Goal: Task Accomplishment & Management: Manage account settings

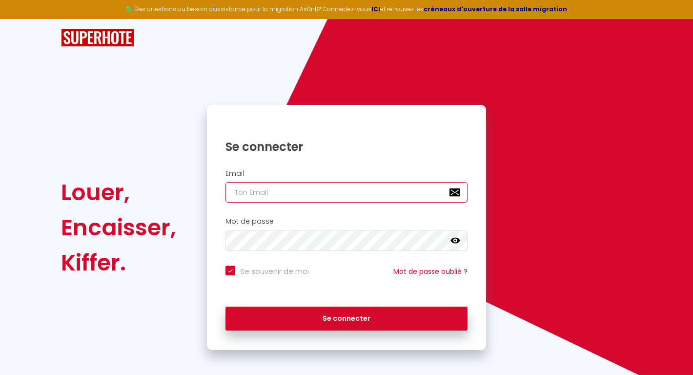
click at [253, 192] on input "email" at bounding box center [346, 192] width 242 height 20
checkbox input "true"
click at [454, 243] on icon at bounding box center [455, 241] width 10 height 6
click at [240, 188] on input "email" at bounding box center [346, 192] width 242 height 20
type input "b"
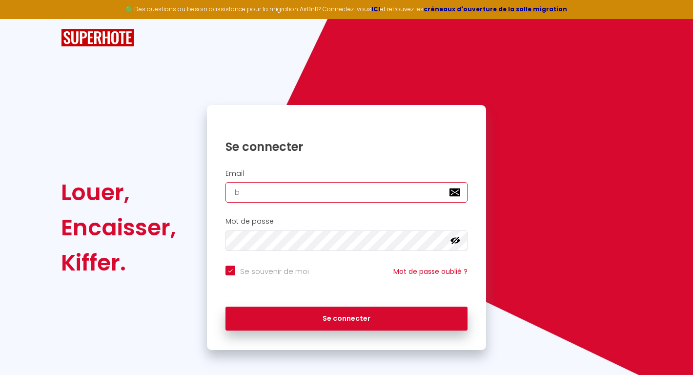
checkbox input "true"
type input "be"
checkbox input "true"
type input "bea"
checkbox input "true"
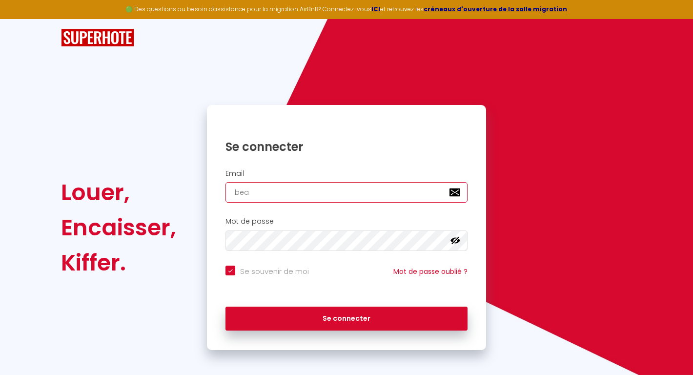
type input "beac"
checkbox input "true"
type input "beaca"
checkbox input "true"
type input "beacad"
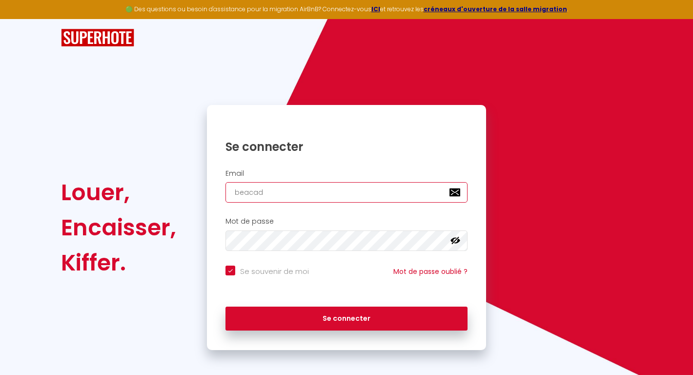
checkbox input "true"
type input "beacadi"
checkbox input "true"
type input "beacadin"
checkbox input "true"
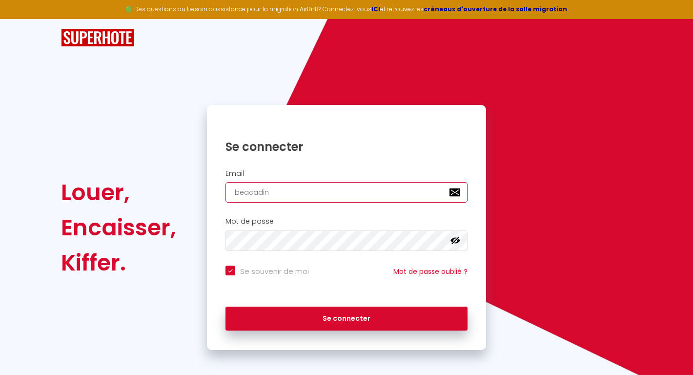
type input "beacadino"
checkbox input "true"
type input "beacadinot"
checkbox input "true"
type input "beacadinot@"
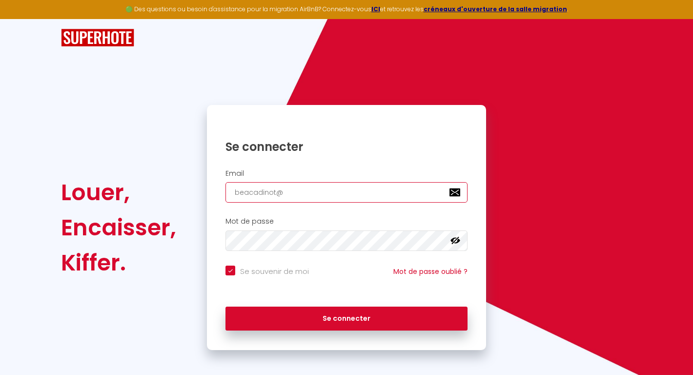
checkbox input "true"
type input "[EMAIL_ADDRESS][DOMAIN_NAME]"
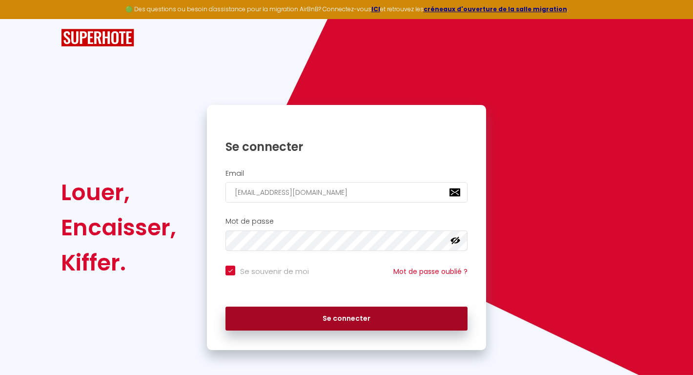
click at [328, 320] on button "Se connecter" at bounding box center [346, 318] width 242 height 24
checkbox input "true"
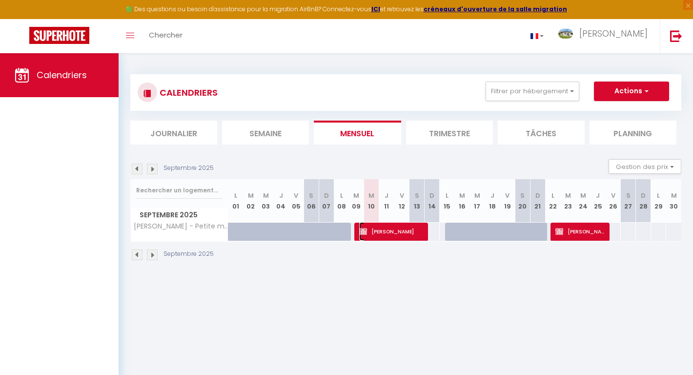
click at [387, 232] on span "[PERSON_NAME]" at bounding box center [391, 231] width 65 height 19
select select "OK"
select select "KO"
select select "0"
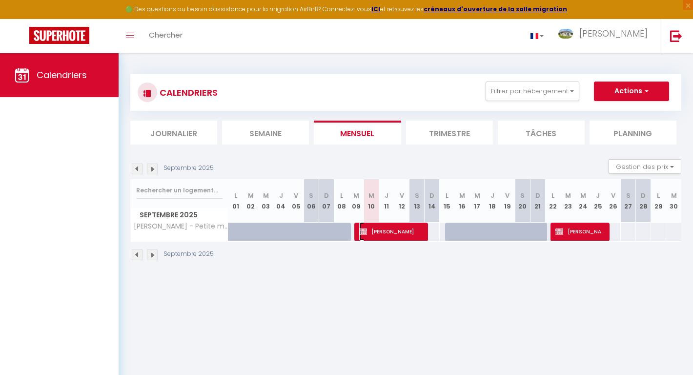
select select "1"
select select
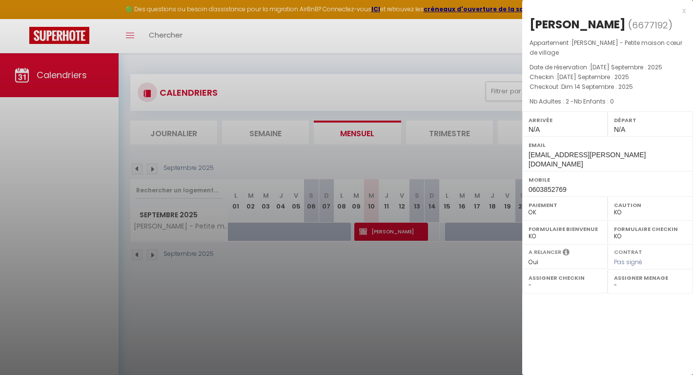
click at [472, 288] on div at bounding box center [346, 187] width 693 height 375
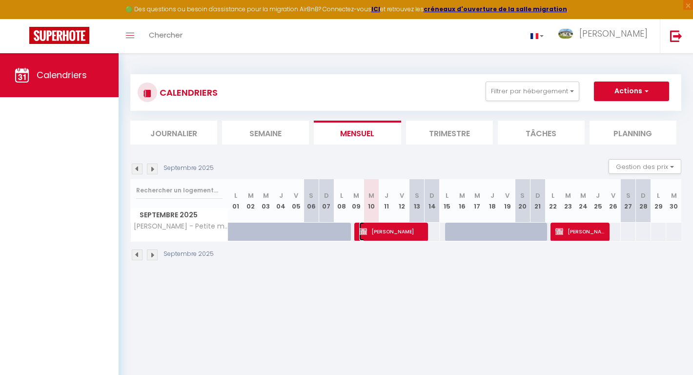
click at [411, 229] on span "[PERSON_NAME]" at bounding box center [391, 231] width 65 height 19
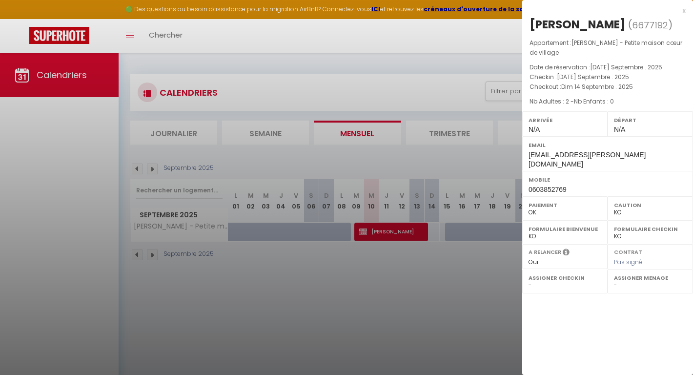
click at [420, 277] on div at bounding box center [346, 187] width 693 height 375
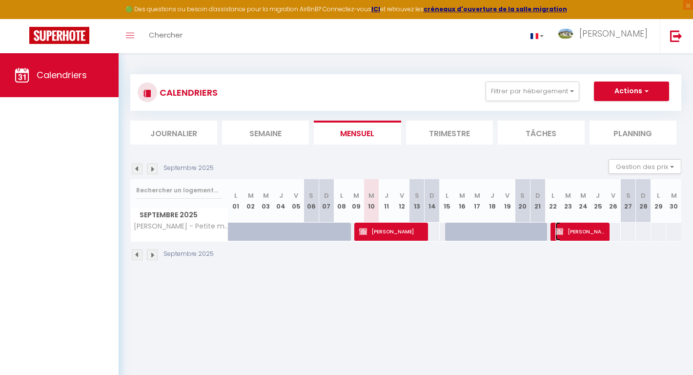
click at [580, 231] on span "[PERSON_NAME]" at bounding box center [580, 231] width 50 height 19
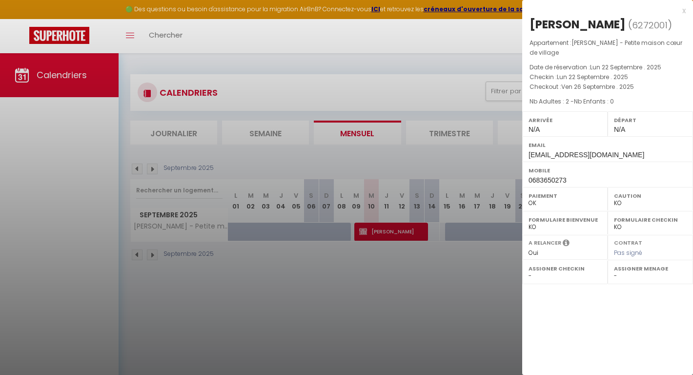
click at [466, 298] on div at bounding box center [346, 187] width 693 height 375
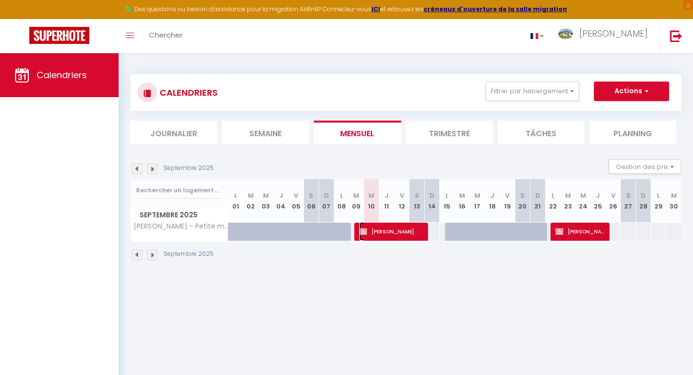
click at [389, 228] on span "[PERSON_NAME]" at bounding box center [391, 231] width 65 height 19
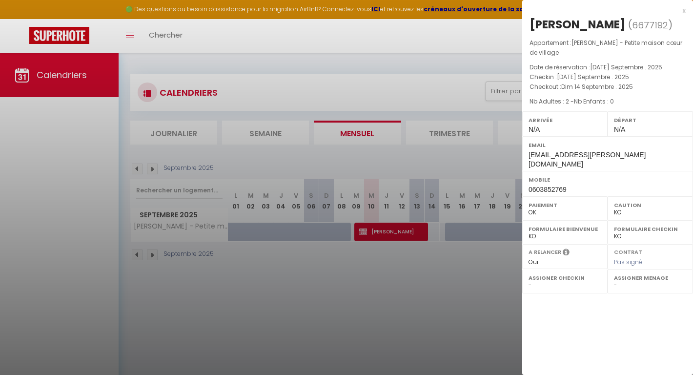
click at [411, 294] on div at bounding box center [346, 187] width 693 height 375
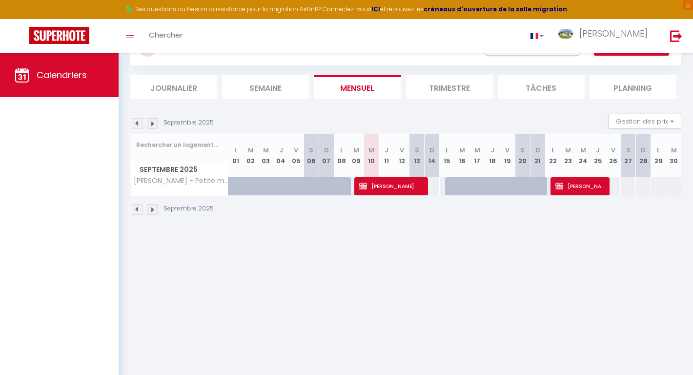
scroll to position [48, 0]
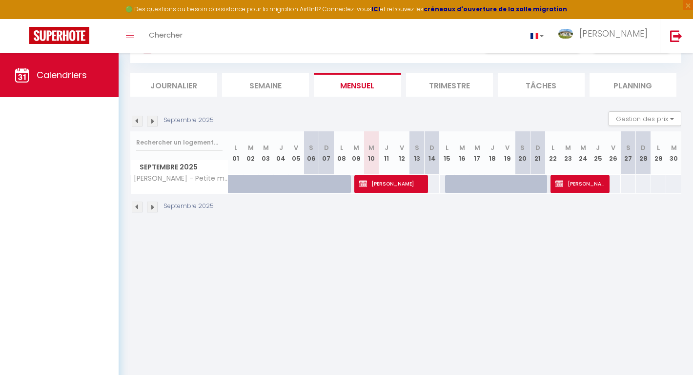
click at [151, 122] on img at bounding box center [152, 121] width 11 height 11
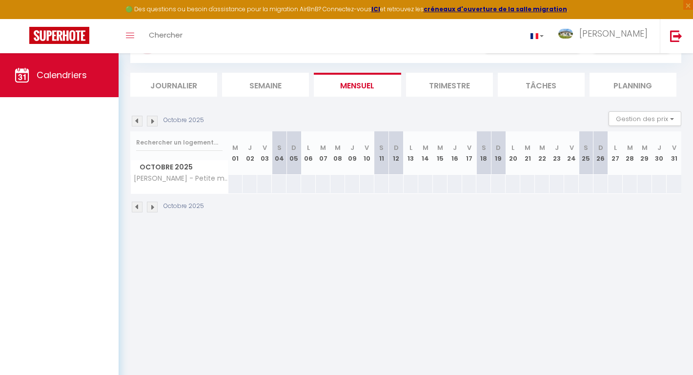
click at [133, 124] on img at bounding box center [137, 121] width 11 height 11
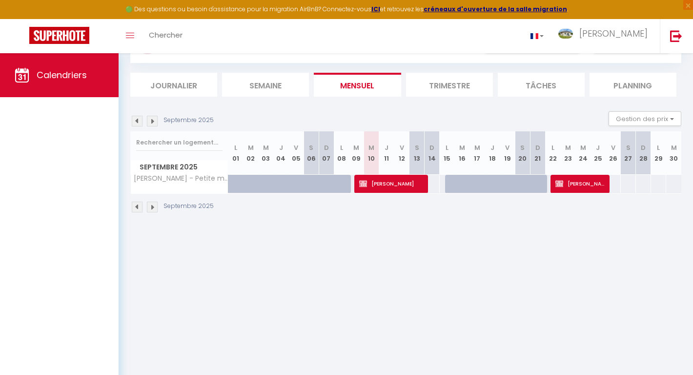
click at [137, 122] on img at bounding box center [137, 121] width 11 height 11
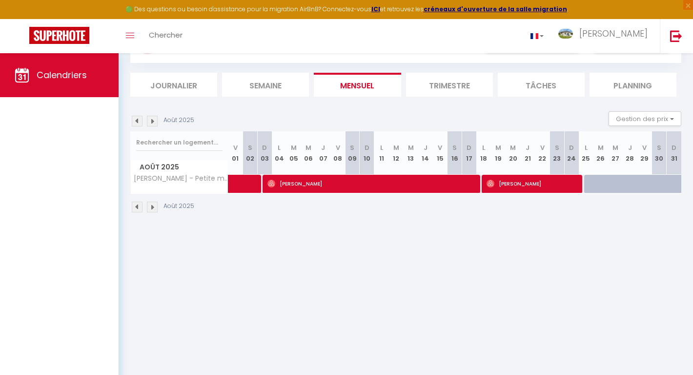
click at [153, 119] on img at bounding box center [152, 121] width 11 height 11
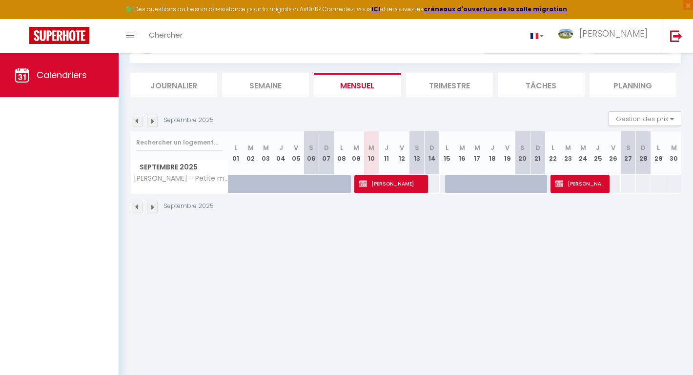
click at [638, 79] on li "Planning" at bounding box center [632, 85] width 87 height 24
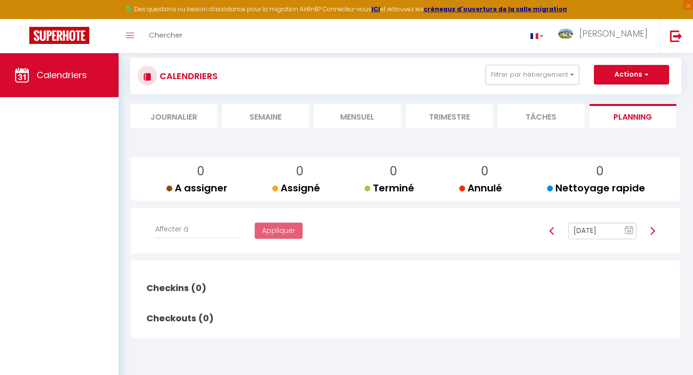
scroll to position [53, 0]
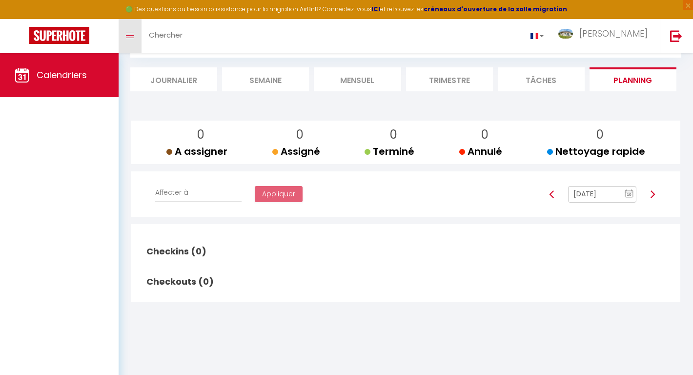
click at [131, 37] on icon "Toggle menubar" at bounding box center [130, 36] width 8 height 6
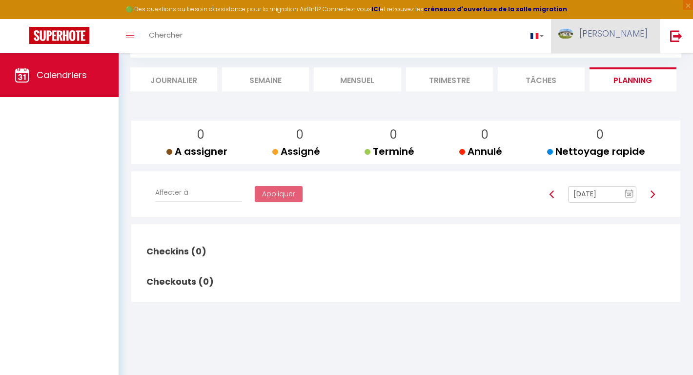
click at [615, 34] on span "[PERSON_NAME]" at bounding box center [613, 33] width 68 height 12
click at [610, 68] on link "Paramètres" at bounding box center [621, 68] width 72 height 17
select select "fr"
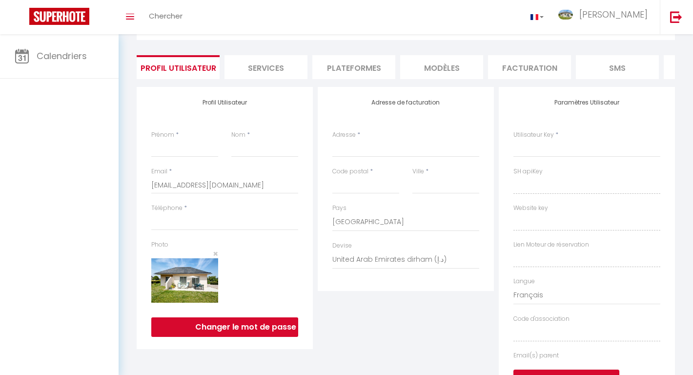
type input "[PERSON_NAME]"
type input "CADINOT"
select select
select select "28"
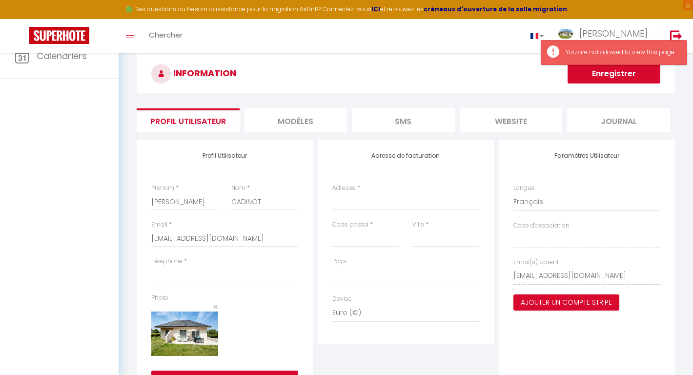
select select
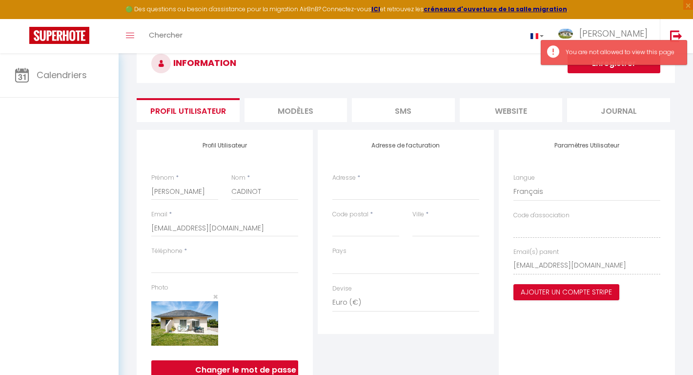
scroll to position [37, 0]
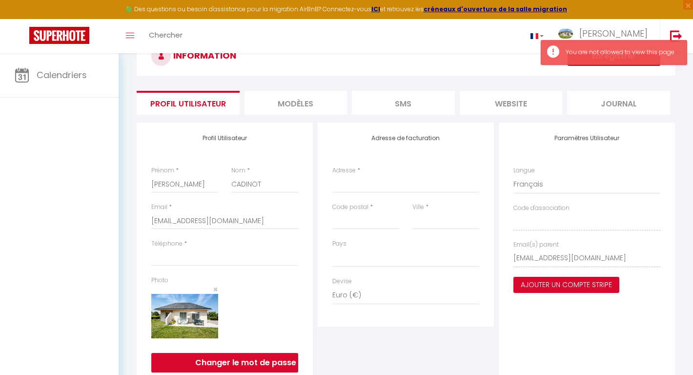
click at [402, 104] on li "SMS" at bounding box center [403, 103] width 103 height 24
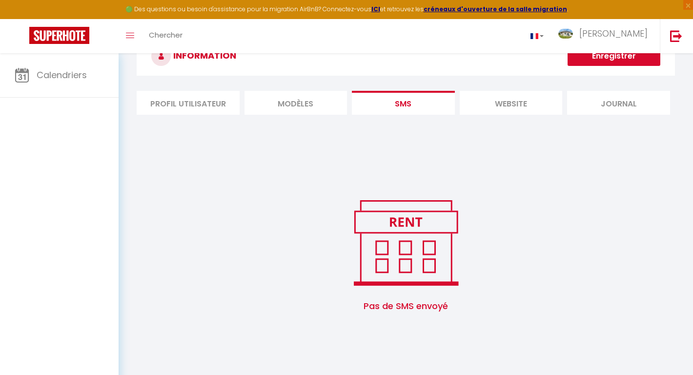
click at [384, 248] on img at bounding box center [406, 243] width 124 height 94
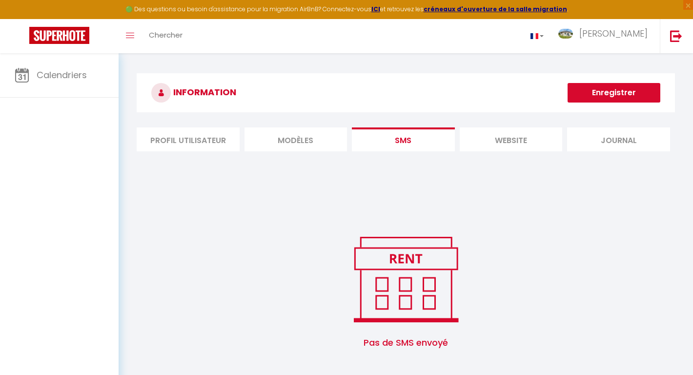
scroll to position [37, 0]
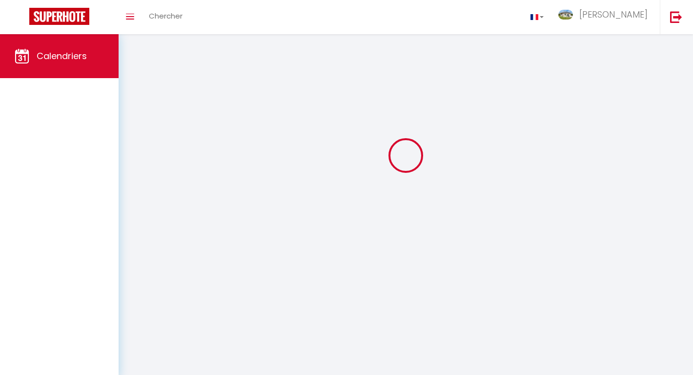
scroll to position [53, 0]
